Goal: Navigation & Orientation: Find specific page/section

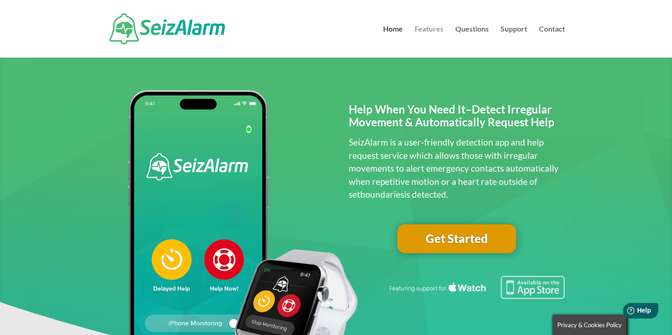
click at [431, 29] on link "Features" at bounding box center [429, 42] width 29 height 32
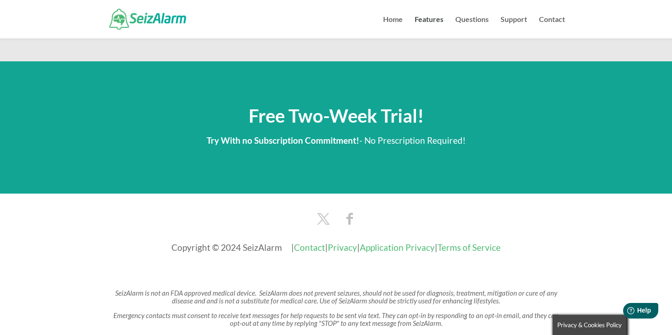
scroll to position [1121, 0]
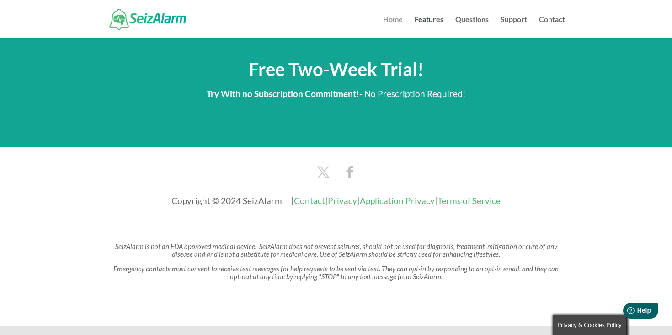
click at [396, 17] on link "Home" at bounding box center [393, 27] width 20 height 22
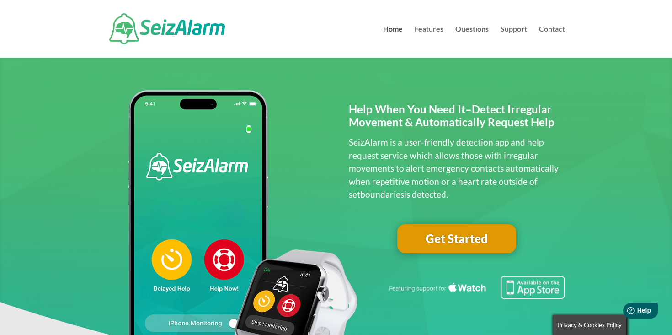
click at [474, 240] on link "Get Started" at bounding box center [456, 238] width 119 height 29
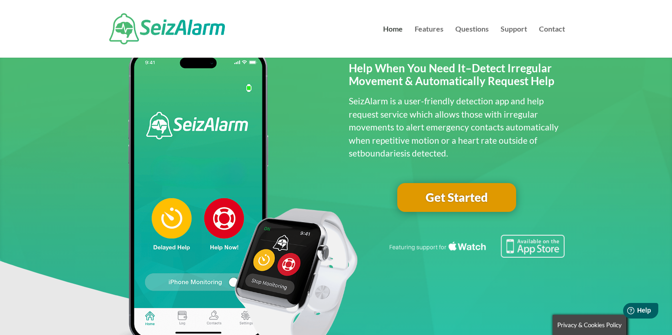
scroll to position [116, 0]
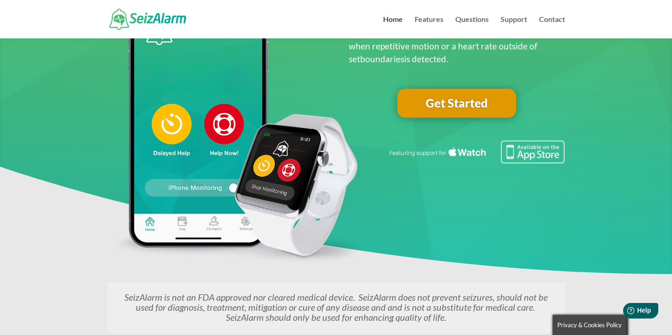
click at [540, 154] on img at bounding box center [476, 151] width 177 height 23
